Goal: Task Accomplishment & Management: Use online tool/utility

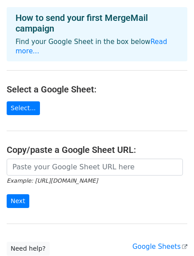
scroll to position [89, 0]
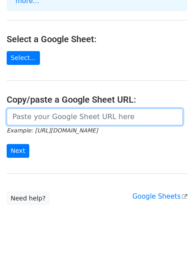
click at [62, 109] on input "url" at bounding box center [95, 117] width 177 height 17
paste input "[URL][DOMAIN_NAME]"
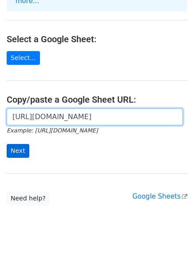
type input "https://docs.google.com/spreadsheets/d/1tvqIzemQEUjPtQNIehQ4QKhtR8nyGVJqrNq8Bk7…"
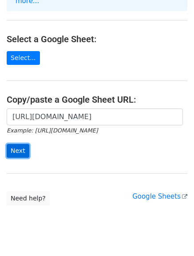
scroll to position [0, 0]
click at [24, 145] on input "Next" at bounding box center [18, 151] width 23 height 14
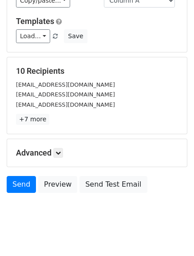
scroll to position [125, 0]
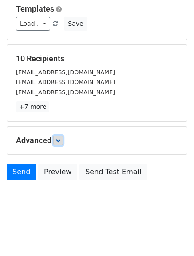
click at [61, 139] on icon at bounding box center [58, 140] width 5 height 5
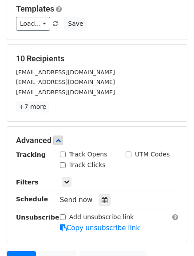
click at [70, 155] on label "Track Opens" at bounding box center [88, 154] width 38 height 9
click at [66, 155] on input "Track Opens" at bounding box center [63, 155] width 6 height 6
checkbox input "true"
click at [72, 163] on label "Track Clicks" at bounding box center [87, 165] width 36 height 9
click at [66, 163] on input "Track Clicks" at bounding box center [63, 165] width 6 height 6
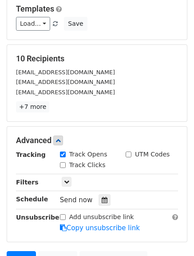
checkbox input "true"
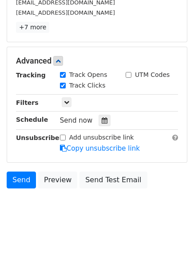
scroll to position [212, 0]
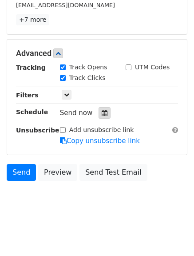
click at [105, 117] on div at bounding box center [105, 113] width 12 height 12
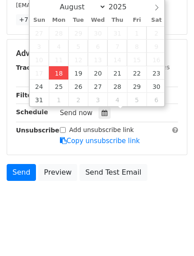
type input "2025-08-18 17:38"
type input "05"
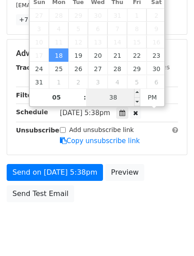
click at [110, 97] on input "38" at bounding box center [113, 98] width 54 height 18
type input "50"
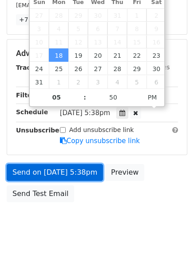
type input "2025-08-18 17:50"
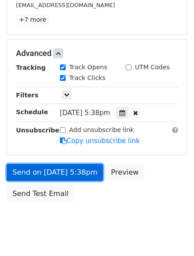
click at [65, 169] on link "Send on Aug 18 at 5:38pm" at bounding box center [55, 172] width 97 height 17
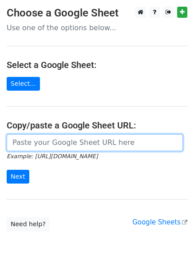
drag, startPoint x: 39, startPoint y: 142, endPoint x: 51, endPoint y: 146, distance: 12.2
click at [39, 142] on input "url" at bounding box center [95, 142] width 177 height 17
type input "https://docs.google.com/spreadsheets/d/1tvqIzemQEUjPtQNIehQ4QKhtR8nyGVJqrNq8Bk7…"
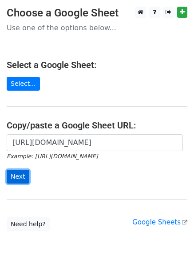
click at [16, 179] on input "Next" at bounding box center [18, 177] width 23 height 14
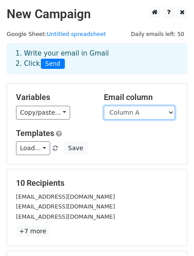
click at [153, 109] on select "Column A Column B Column C" at bounding box center [139, 113] width 71 height 14
select select "Column B"
click at [104, 106] on select "Column A Column B Column C" at bounding box center [139, 113] width 71 height 14
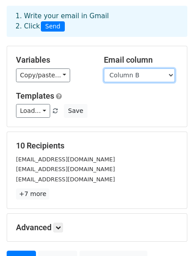
scroll to position [89, 0]
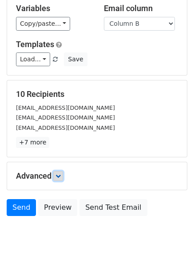
click at [60, 172] on link at bounding box center [58, 176] width 10 height 10
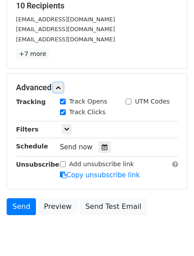
scroll to position [178, 0]
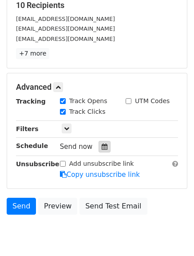
click at [103, 149] on icon at bounding box center [105, 147] width 6 height 6
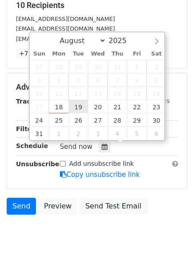
type input "2025-08-19 12:00"
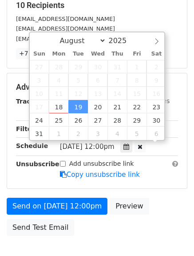
scroll to position [0, 0]
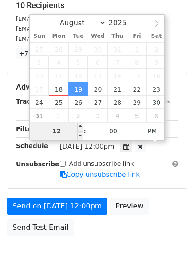
type input "5"
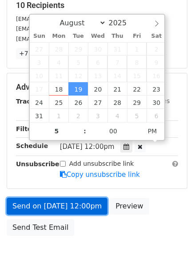
type input "2025-08-19 17:00"
click at [49, 205] on link "Send on Aug 19 at 12:00pm" at bounding box center [57, 206] width 101 height 17
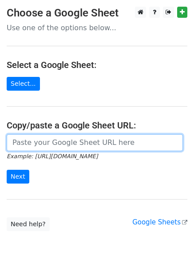
drag, startPoint x: 39, startPoint y: 137, endPoint x: 47, endPoint y: 145, distance: 11.0
click at [46, 143] on input "url" at bounding box center [95, 142] width 177 height 17
type input "https://docs.google.com/spreadsheets/d/1tvqIzemQEUjPtQNIehQ4QKhtR8nyGVJqrNq8Bk7…"
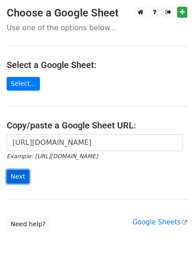
click at [8, 178] on input "Next" at bounding box center [18, 177] width 23 height 14
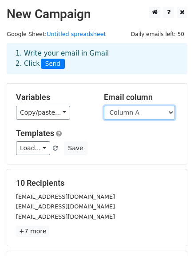
click at [167, 111] on select "Column A Column B Column C" at bounding box center [139, 113] width 71 height 14
select select "Column C"
click at [104, 106] on select "Column A Column B Column C" at bounding box center [139, 113] width 71 height 14
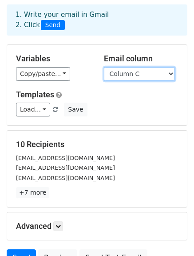
scroll to position [89, 0]
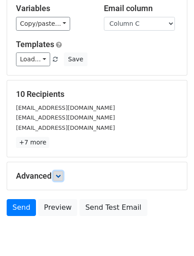
click at [60, 175] on icon at bounding box center [58, 175] width 5 height 5
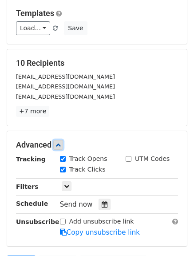
scroll to position [133, 0]
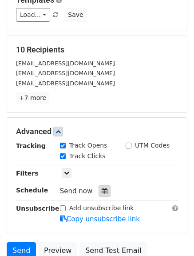
click at [102, 194] on icon at bounding box center [105, 191] width 6 height 6
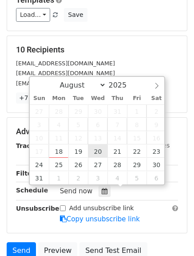
type input "2025-08-20 12:00"
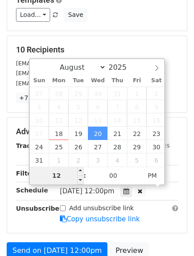
type input "6"
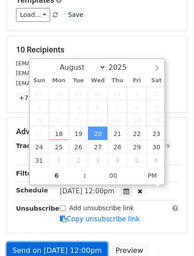
type input "2025-08-20 18:00"
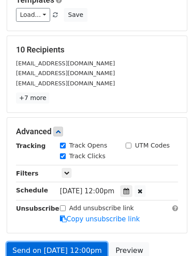
click at [46, 247] on link "Send on Aug 20 at 12:00pm" at bounding box center [57, 250] width 101 height 17
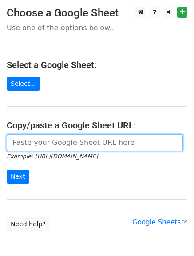
click at [38, 144] on input "url" at bounding box center [95, 142] width 177 height 17
type input "[URL][DOMAIN_NAME]"
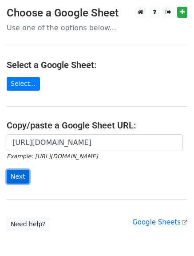
click at [19, 173] on input "Next" at bounding box center [18, 177] width 23 height 14
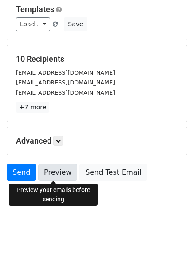
scroll to position [125, 0]
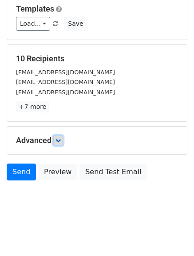
click at [60, 141] on icon at bounding box center [58, 140] width 5 height 5
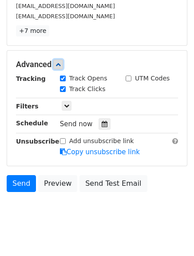
scroll to position [212, 0]
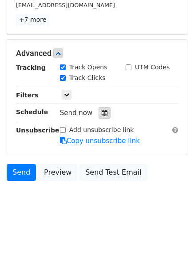
click at [103, 113] on icon at bounding box center [105, 113] width 6 height 6
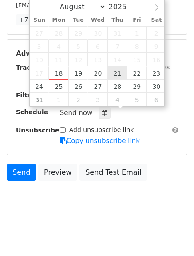
type input "2025-08-21 12:00"
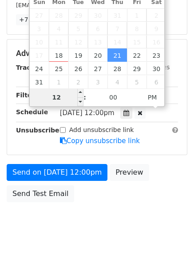
type input "7"
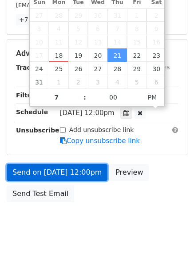
type input "2025-08-21 19:00"
click at [49, 167] on link "Send on Aug 21 at 12:00pm" at bounding box center [57, 172] width 101 height 17
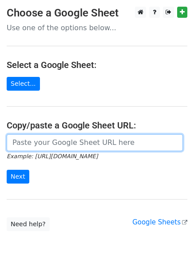
click at [34, 141] on input "url" at bounding box center [95, 142] width 177 height 17
type input "[URL][DOMAIN_NAME]"
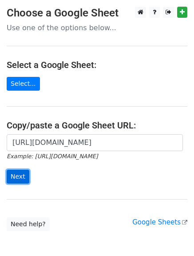
click at [12, 170] on input "Next" at bounding box center [18, 177] width 23 height 14
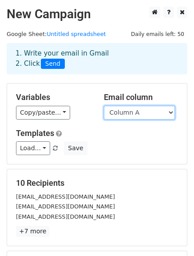
click at [131, 109] on select "Column A Column B Column C" at bounding box center [139, 113] width 71 height 14
select select "Column B"
click at [104, 106] on select "Column A Column B Column C" at bounding box center [139, 113] width 71 height 14
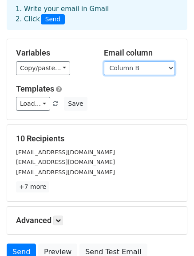
scroll to position [89, 0]
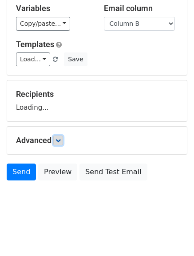
click at [60, 140] on icon at bounding box center [58, 140] width 5 height 5
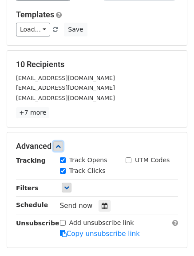
scroll to position [133, 0]
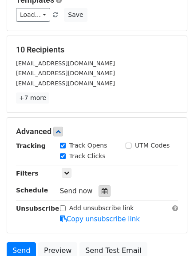
click at [99, 187] on div at bounding box center [105, 191] width 12 height 12
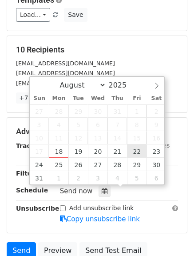
type input "[DATE] 12:00"
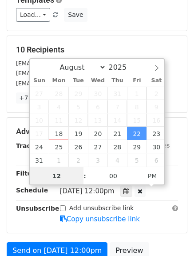
scroll to position [0, 0]
type input "8"
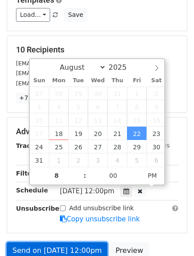
type input "[DATE] 20:00"
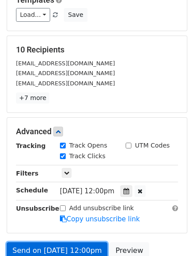
click at [45, 254] on link "Send on [DATE] 12:00pm" at bounding box center [57, 250] width 101 height 17
